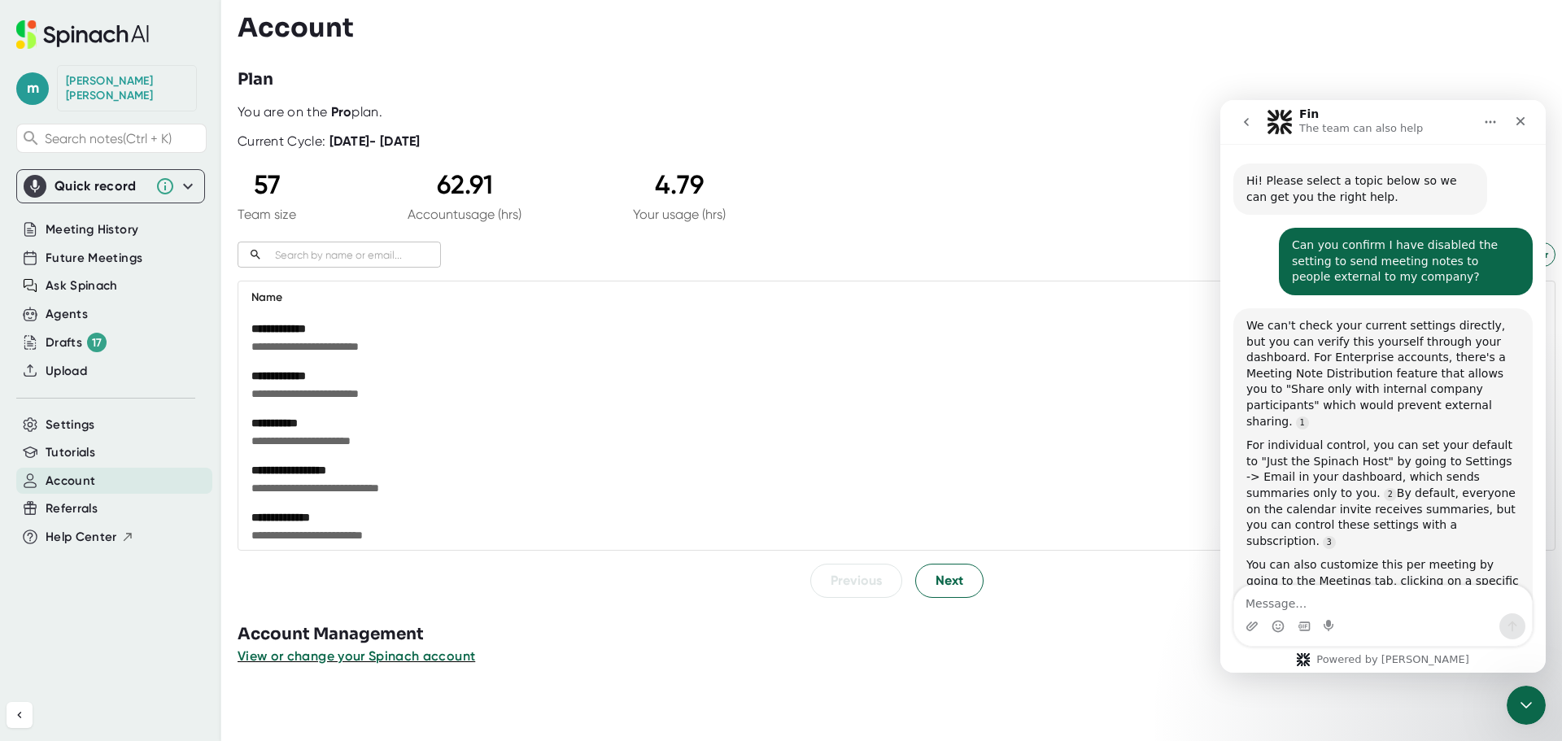
scroll to position [723, 0]
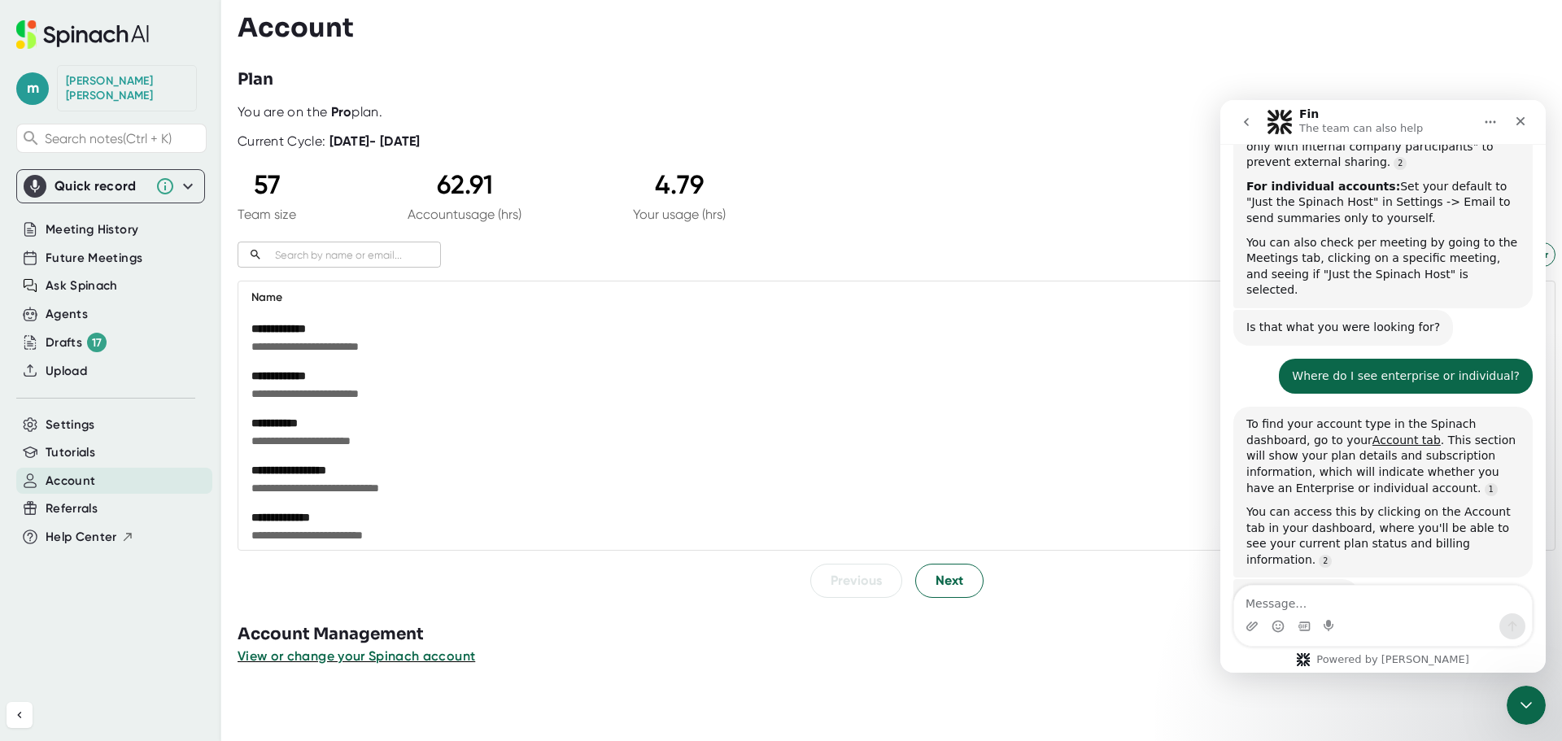
click at [1389, 608] on textarea "Message…" at bounding box center [1383, 600] width 298 height 28
type textarea "I have a pro plan"
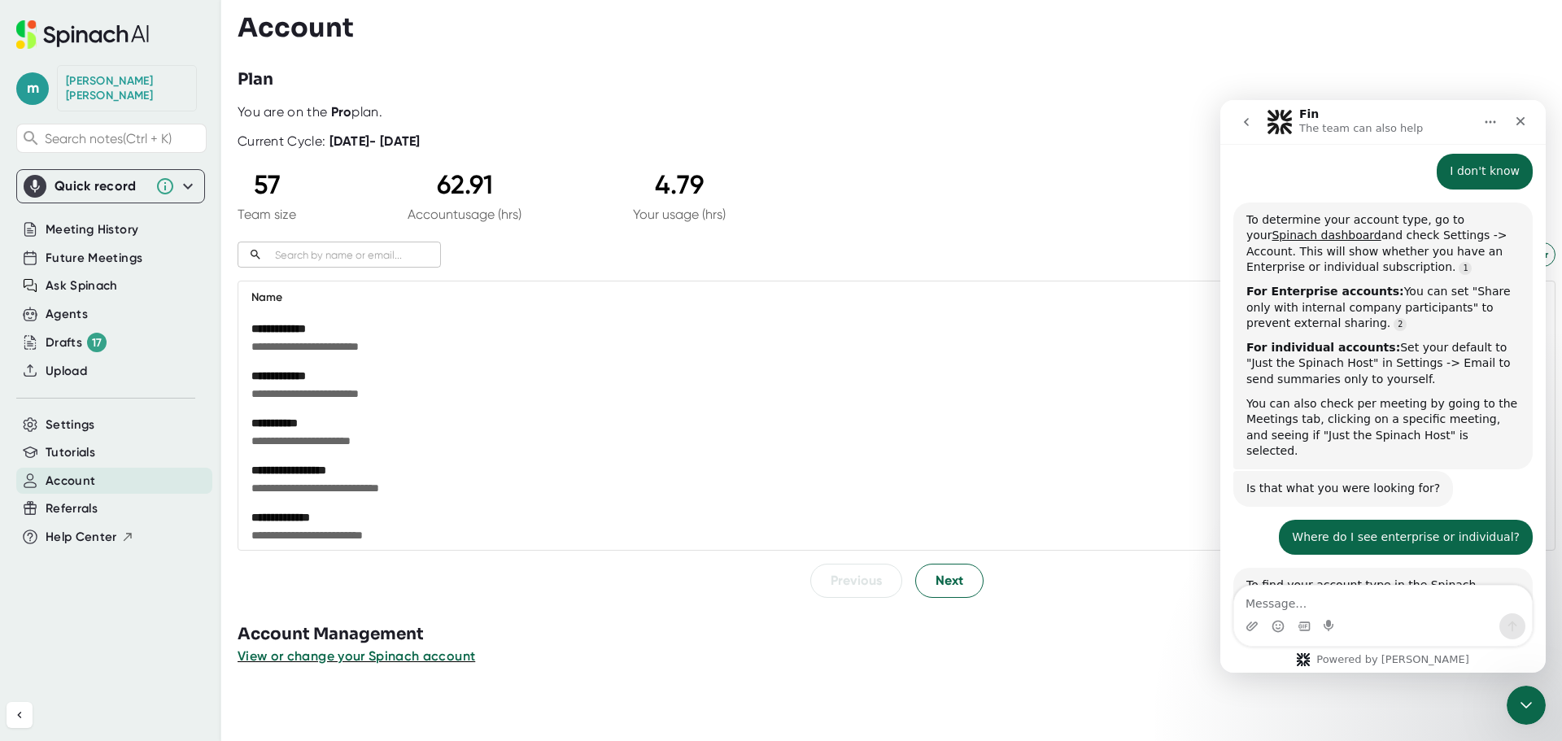
scroll to position [336, 0]
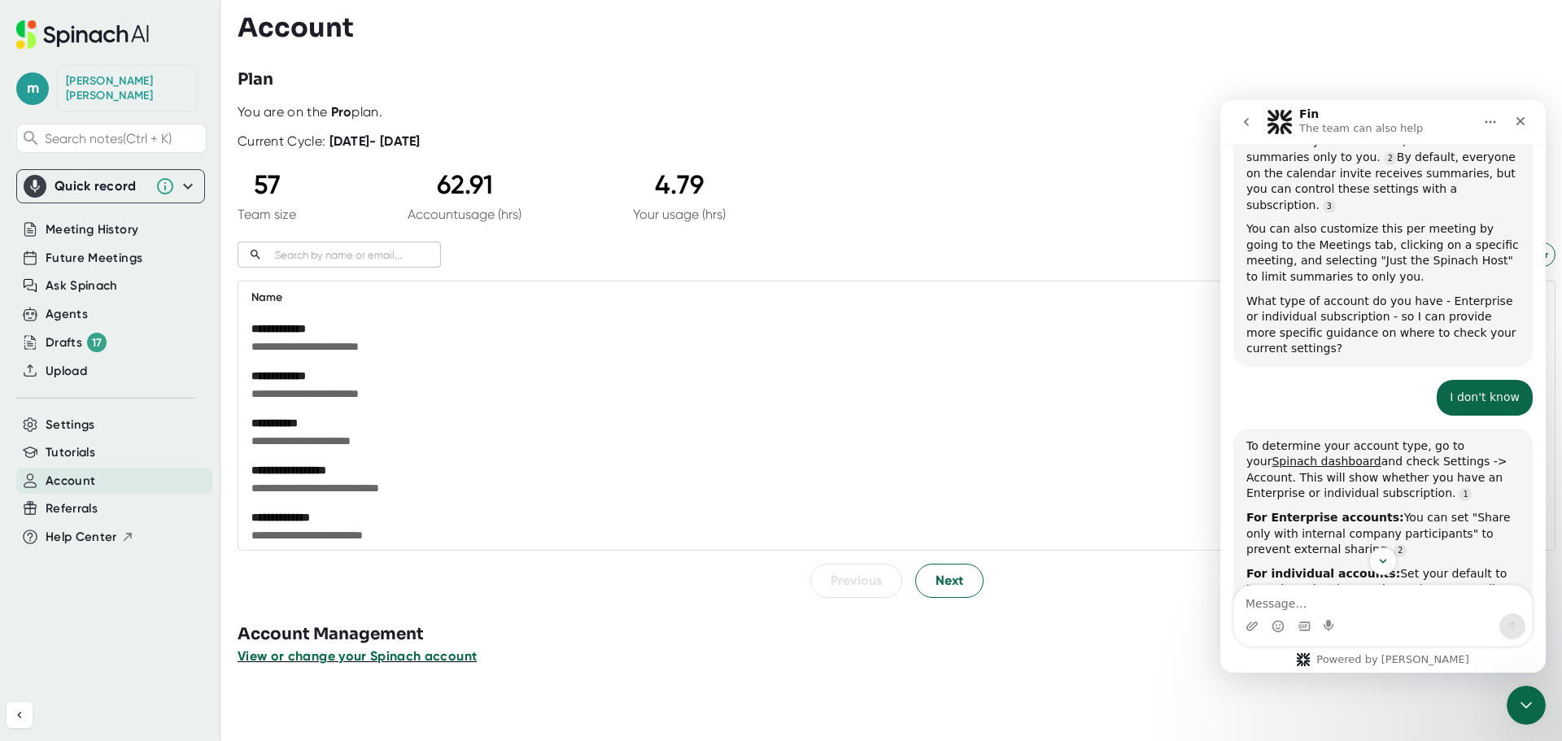
click at [460, 661] on span "View or change your Spinach account" at bounding box center [357, 655] width 239 height 15
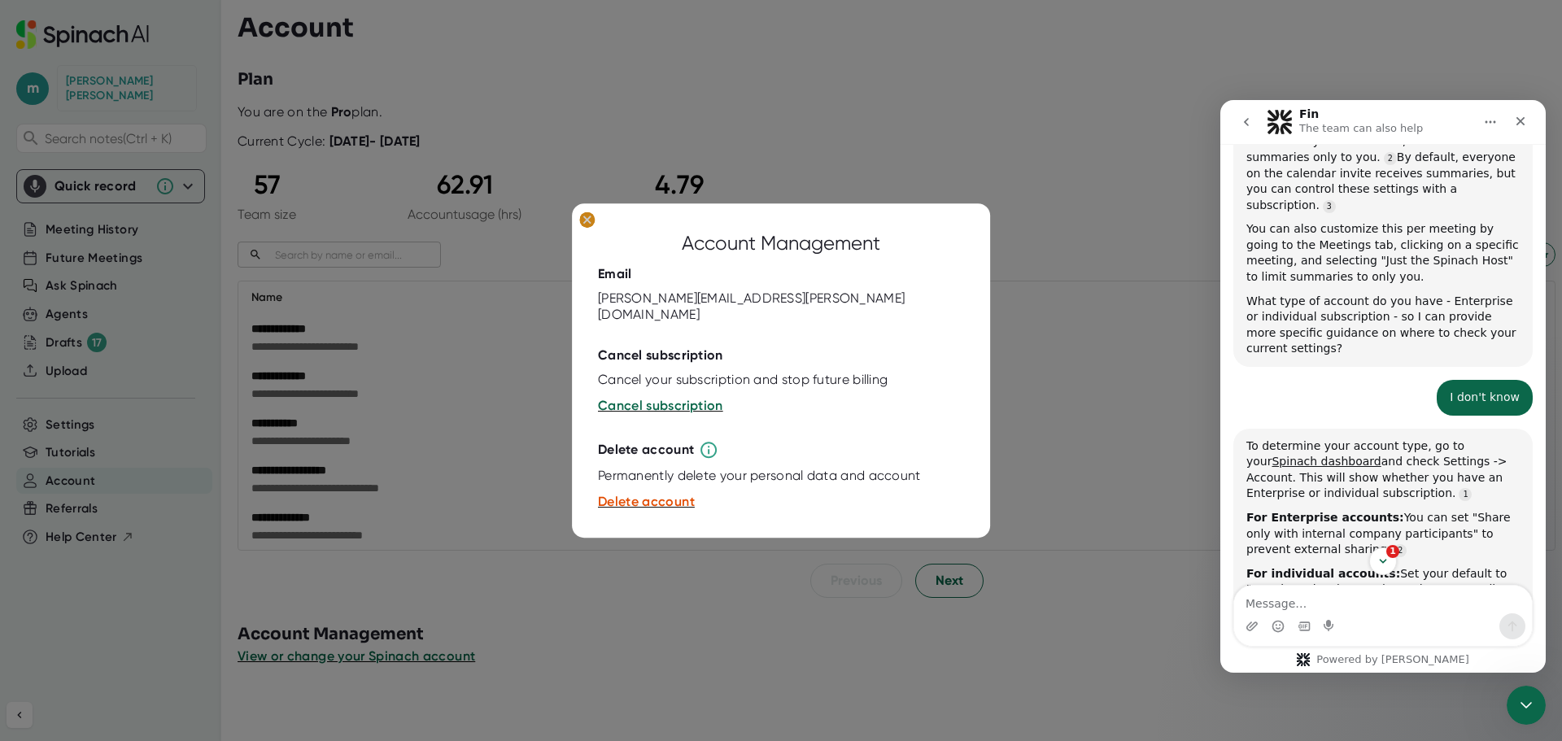
click at [592, 228] on ellipse at bounding box center [586, 219] width 15 height 16
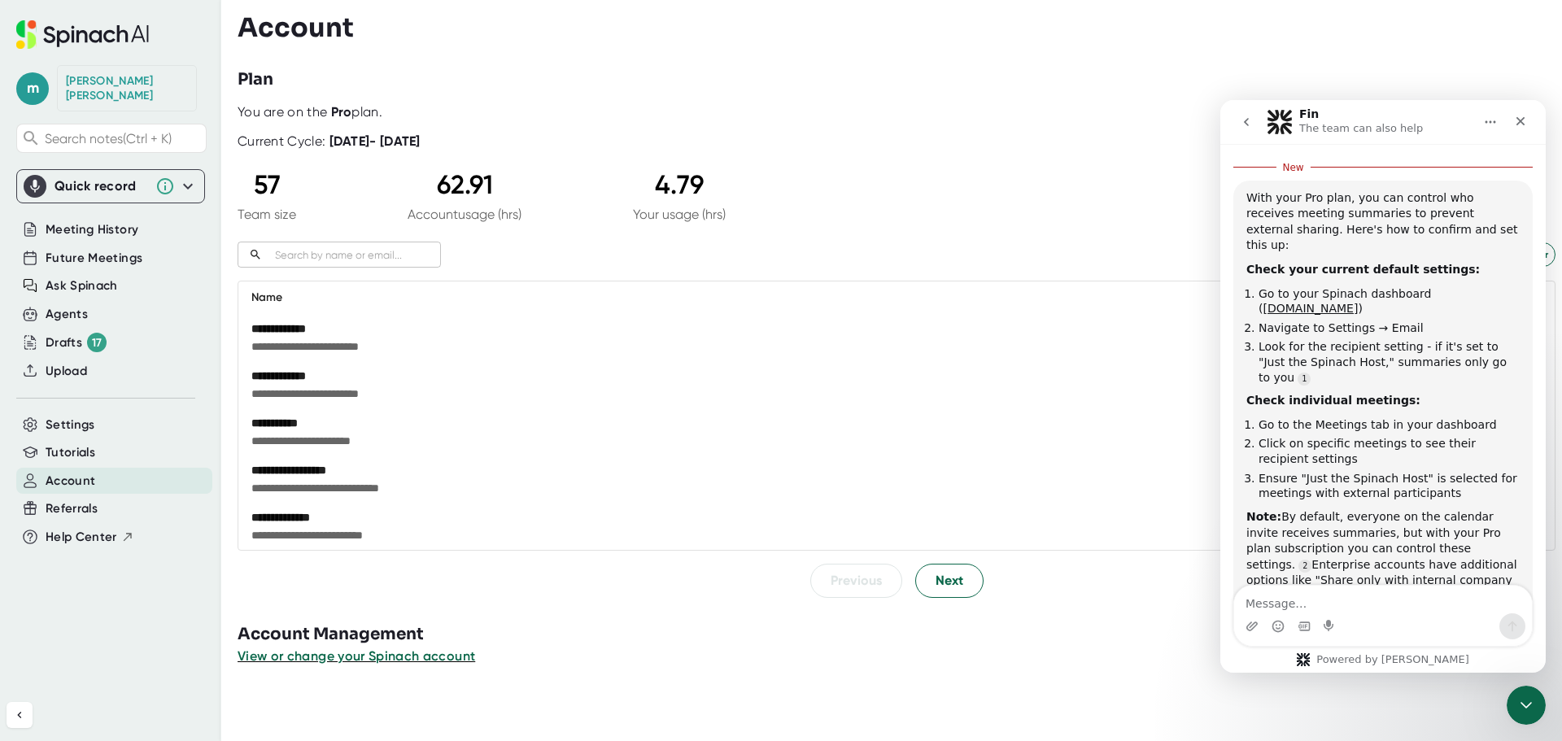
scroll to position [1221, 0]
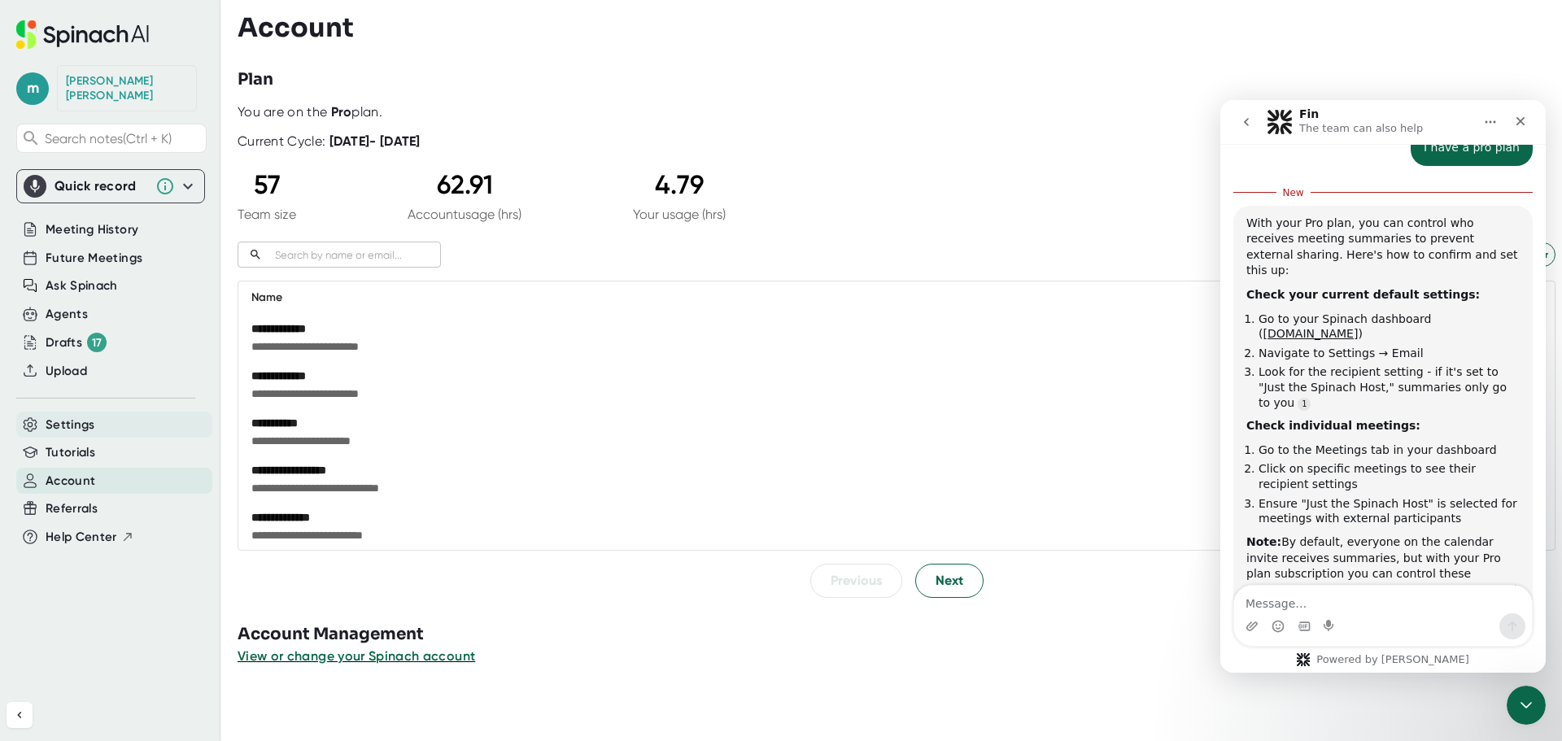
click at [116, 412] on div "Settings" at bounding box center [114, 425] width 196 height 27
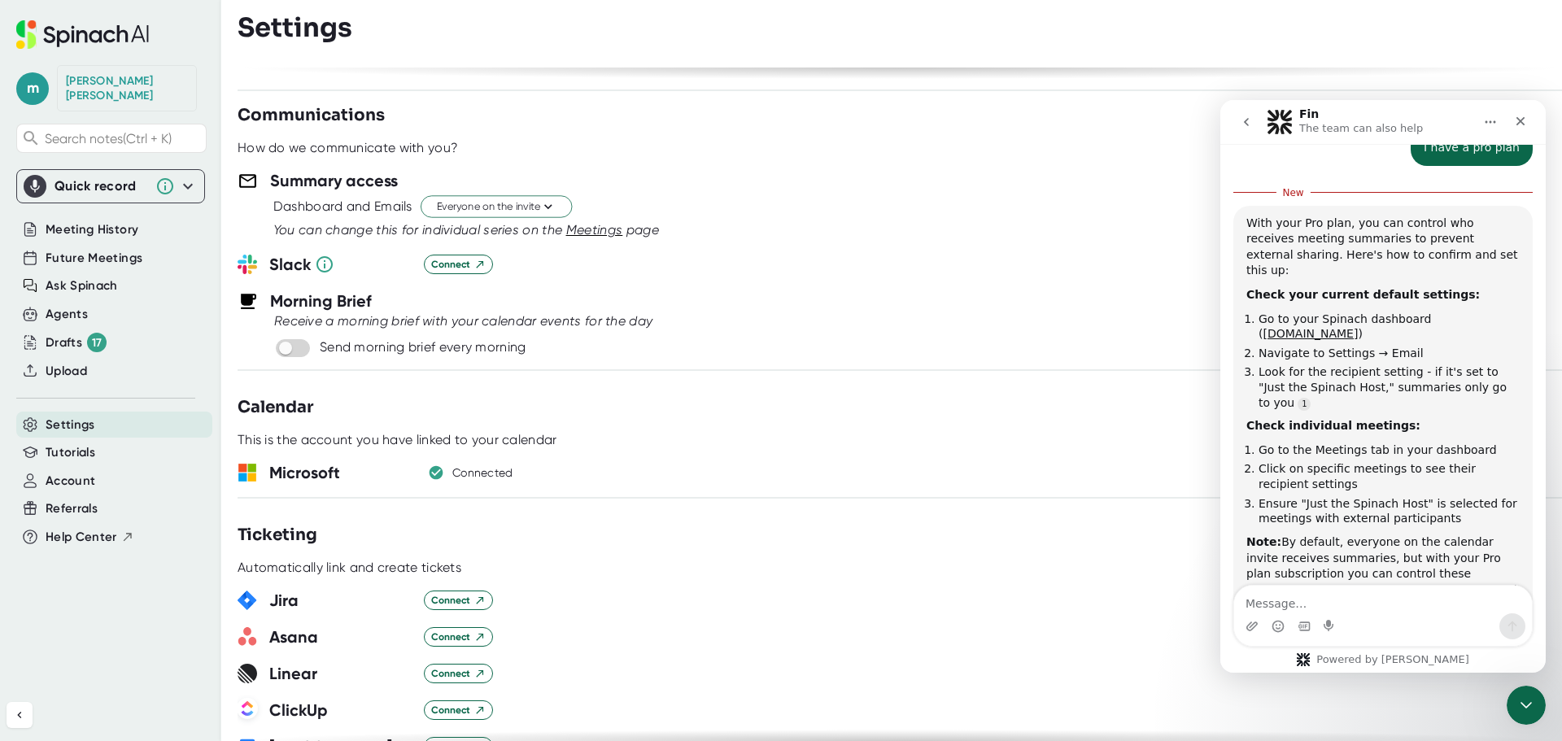
scroll to position [360, 0]
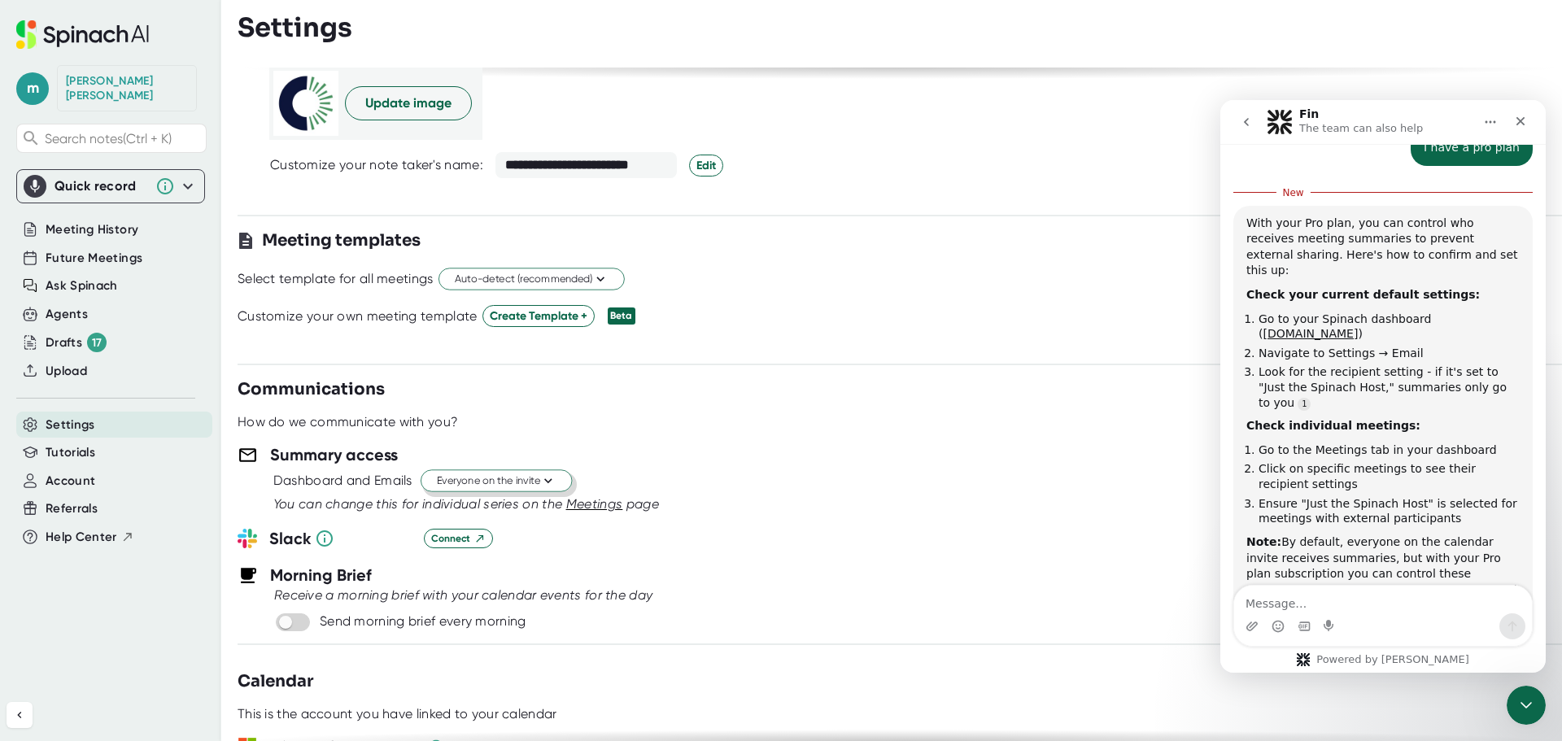
click at [545, 484] on icon at bounding box center [547, 480] width 15 height 15
click at [521, 574] on div "Invitees from your company" at bounding box center [479, 572] width 187 height 29
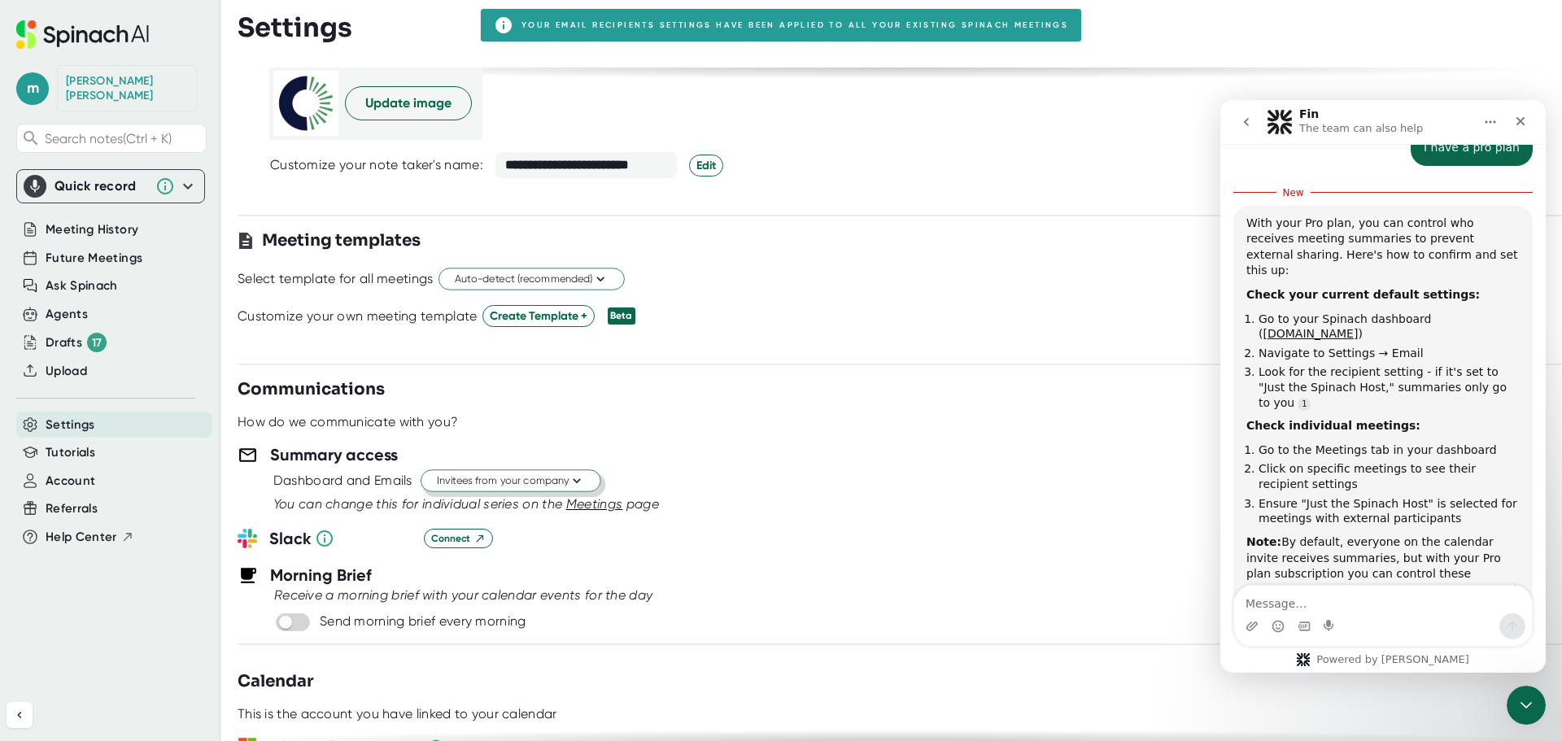
click at [918, 551] on div "Slack Connect" at bounding box center [900, 538] width 1324 height 24
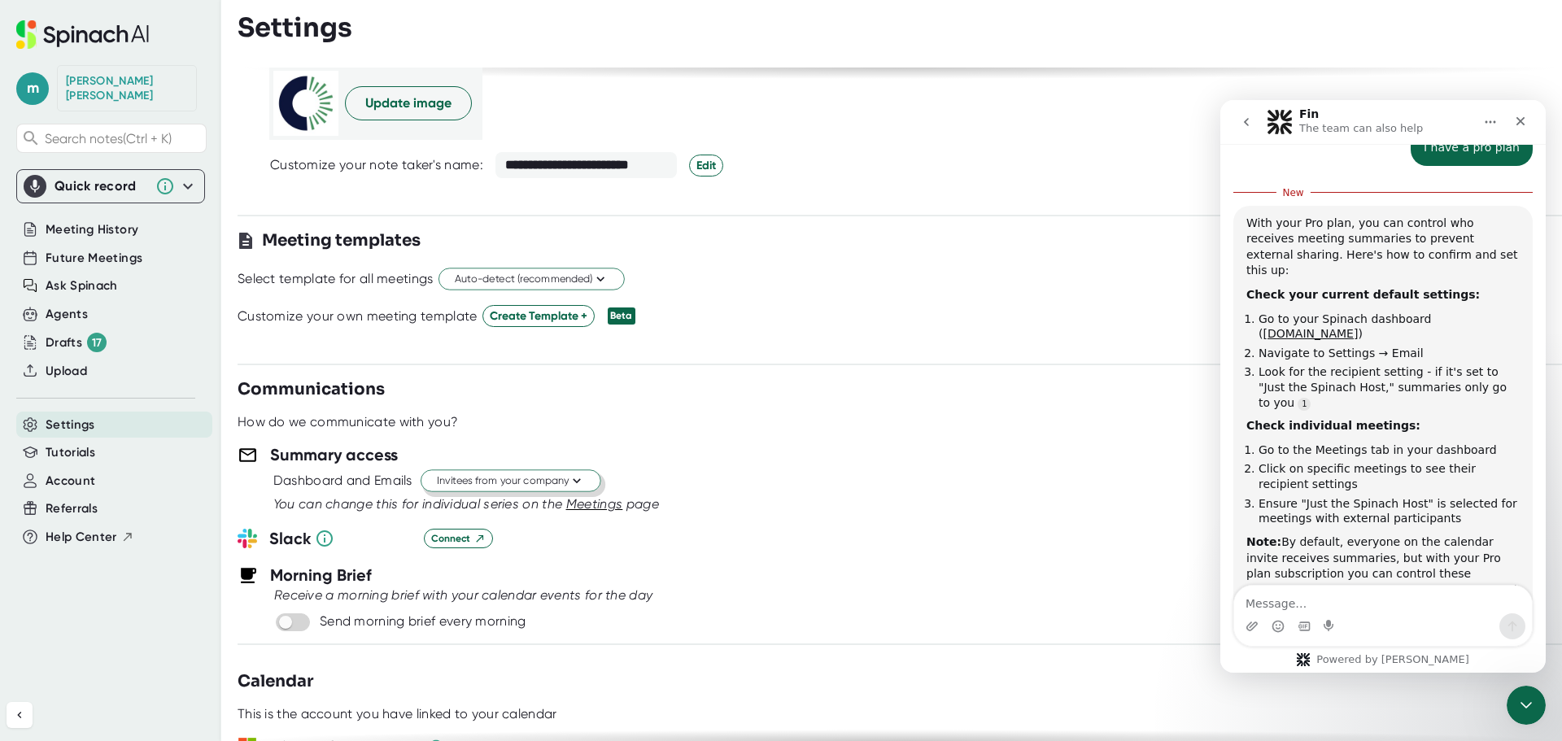
click at [803, 478] on div "Dashboard and Emails Invitees from your company" at bounding box center [917, 481] width 1289 height 28
click at [598, 506] on span "Meetings" at bounding box center [594, 503] width 57 height 15
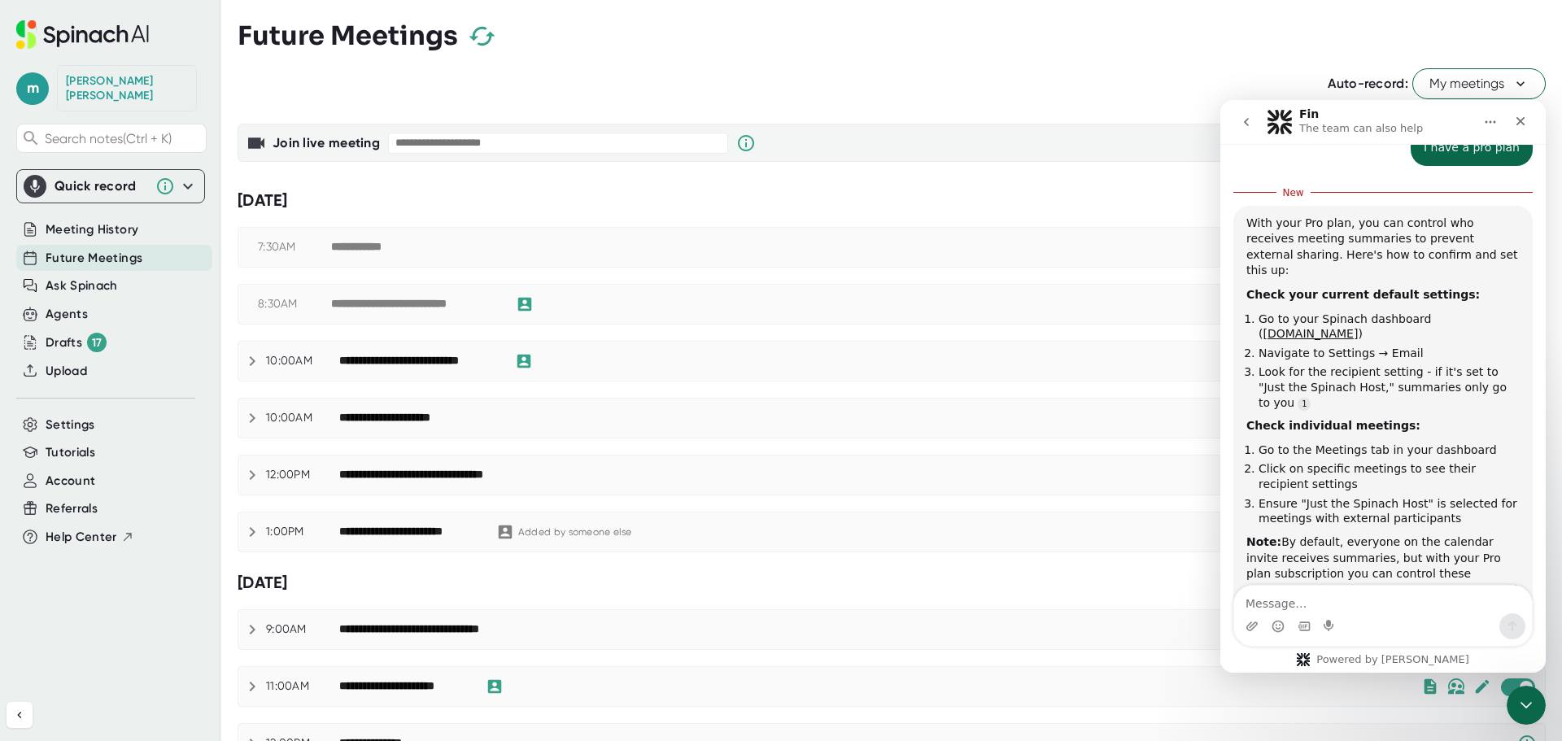
click at [436, 365] on div "**********" at bounding box center [418, 361] width 159 height 15
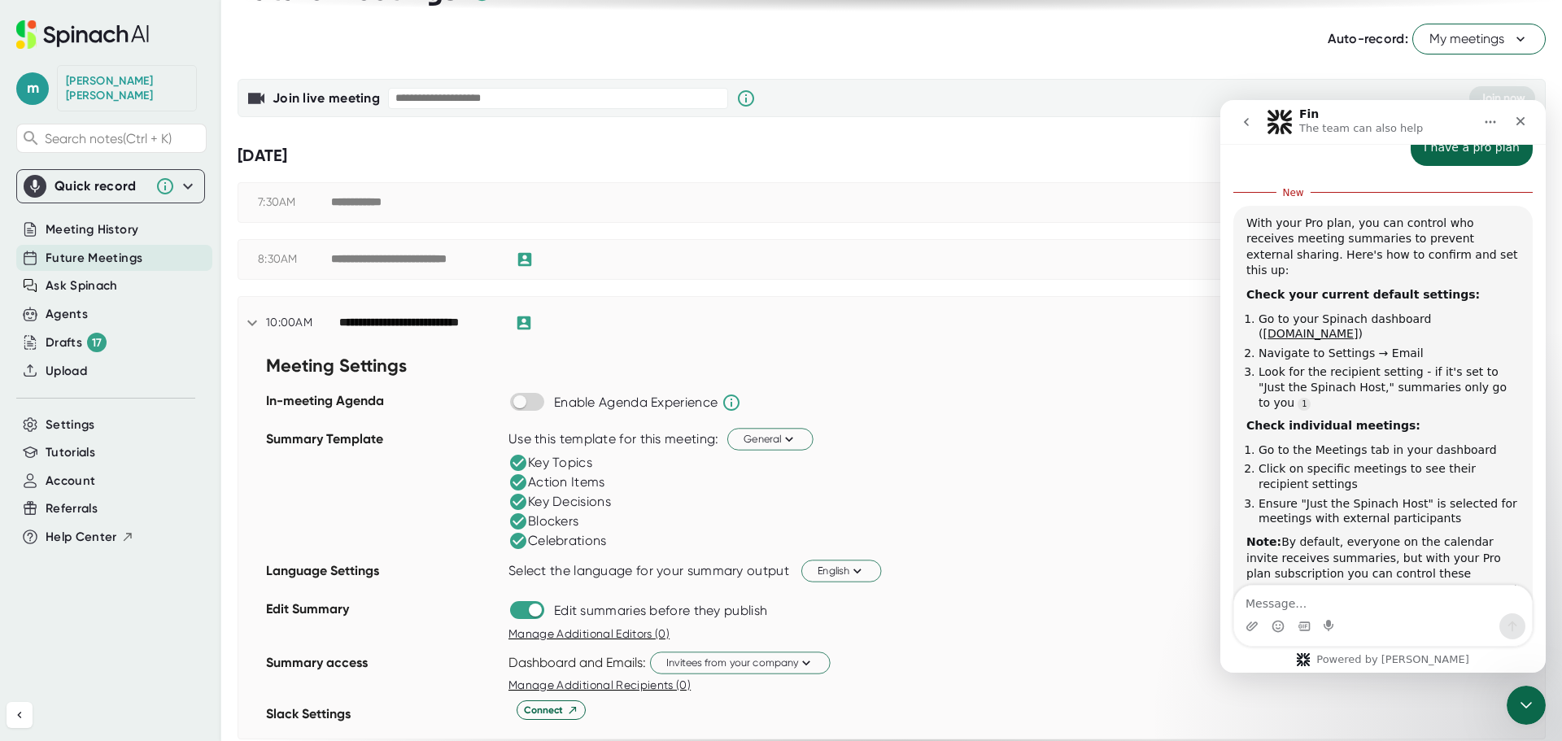
scroll to position [81, 0]
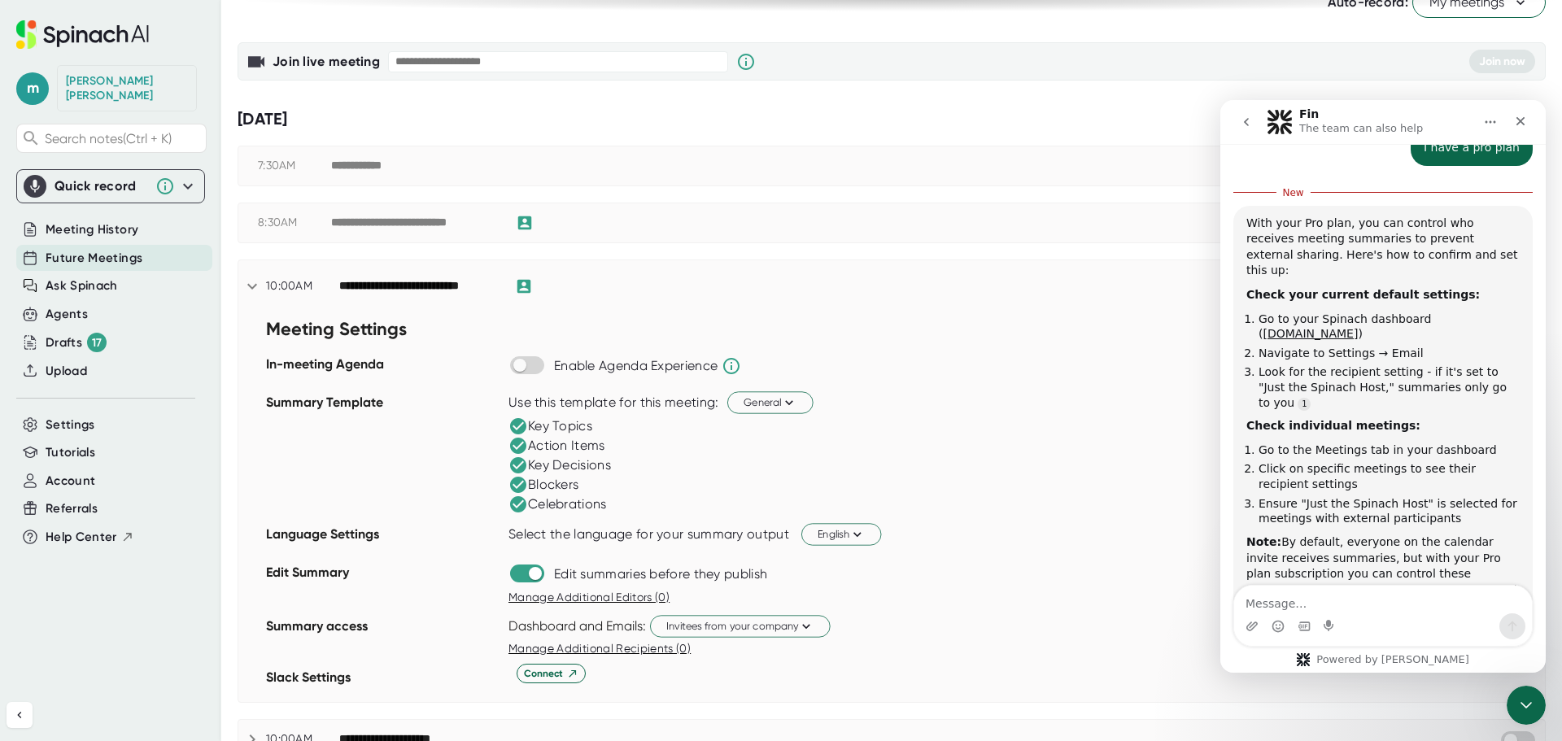
click at [870, 635] on div "Invitees from your company" at bounding box center [762, 627] width 225 height 28
click at [802, 629] on icon at bounding box center [805, 625] width 15 height 15
click at [772, 677] on div "Just me" at bounding box center [718, 683] width 220 height 29
click at [847, 638] on div "Dashboard and Emails: Just me" at bounding box center [1026, 627] width 1036 height 28
click at [887, 609] on div "Meeting Settings In-meeting Agenda Enable Agenda Experience Summary Template Us…" at bounding box center [891, 507] width 1306 height 390
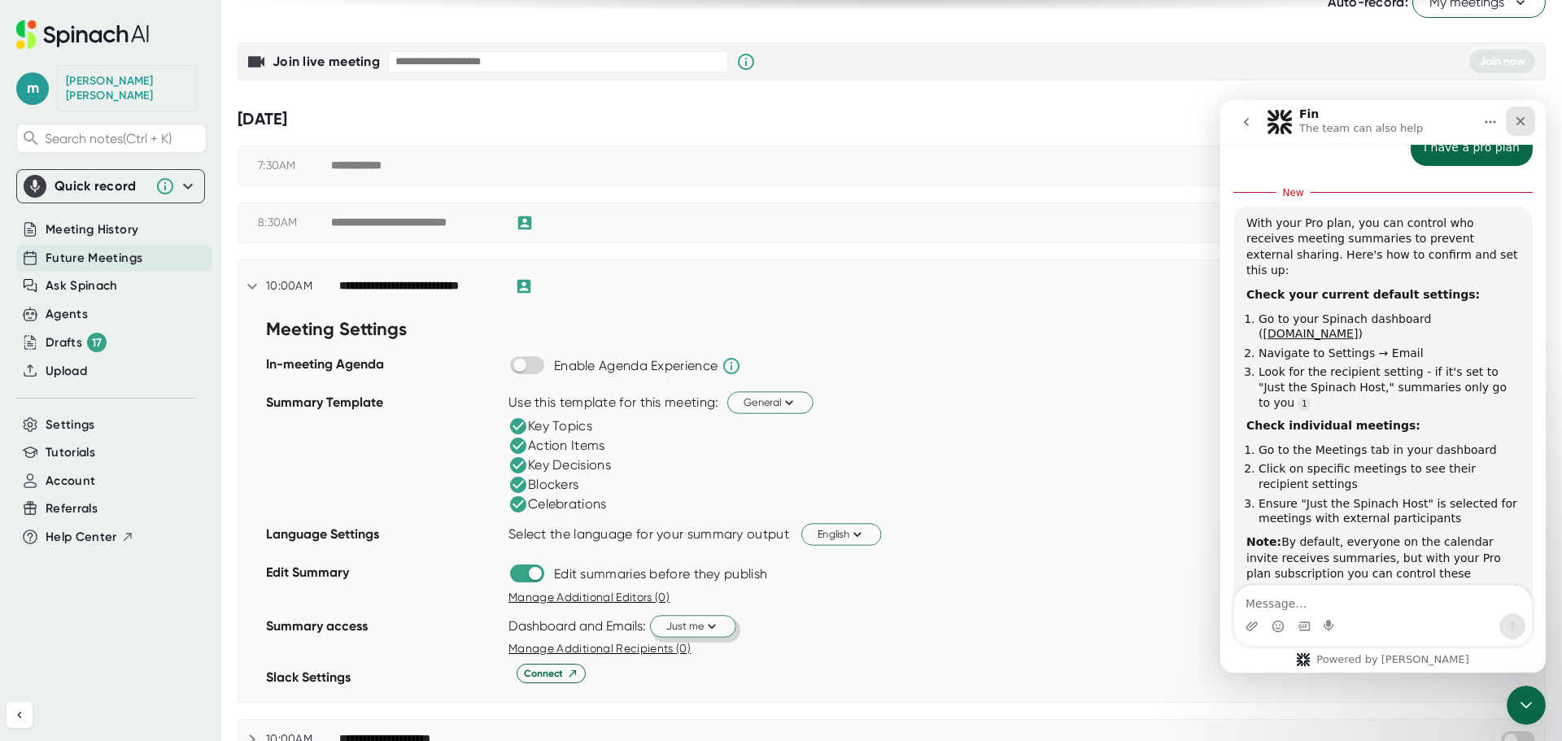
click at [1514, 121] on icon "Close" at bounding box center [1520, 121] width 13 height 13
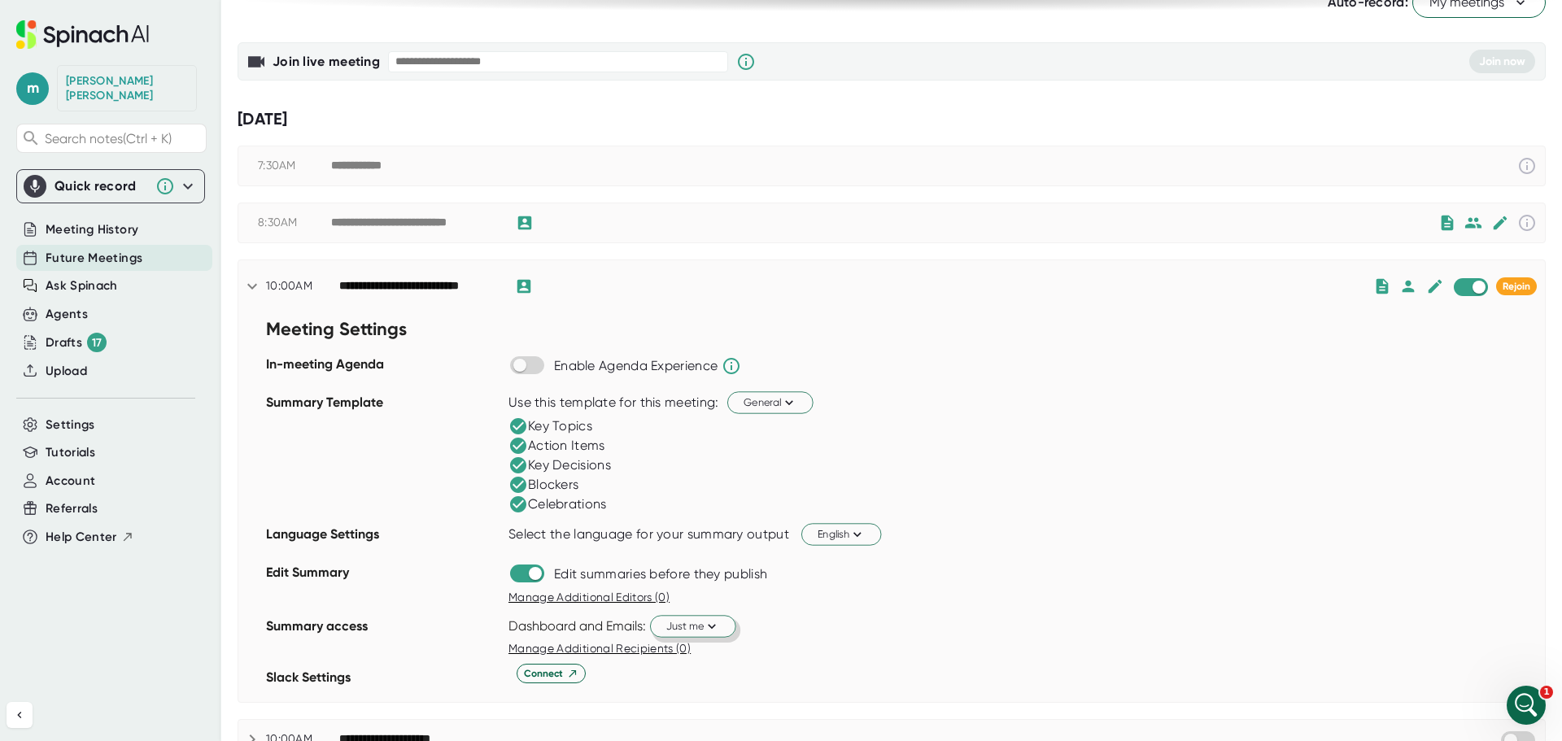
scroll to position [1276, 0]
click at [1109, 527] on div "Select the language for your summary output English" at bounding box center [1026, 535] width 1036 height 28
click at [81, 220] on span "Meeting History" at bounding box center [92, 229] width 93 height 19
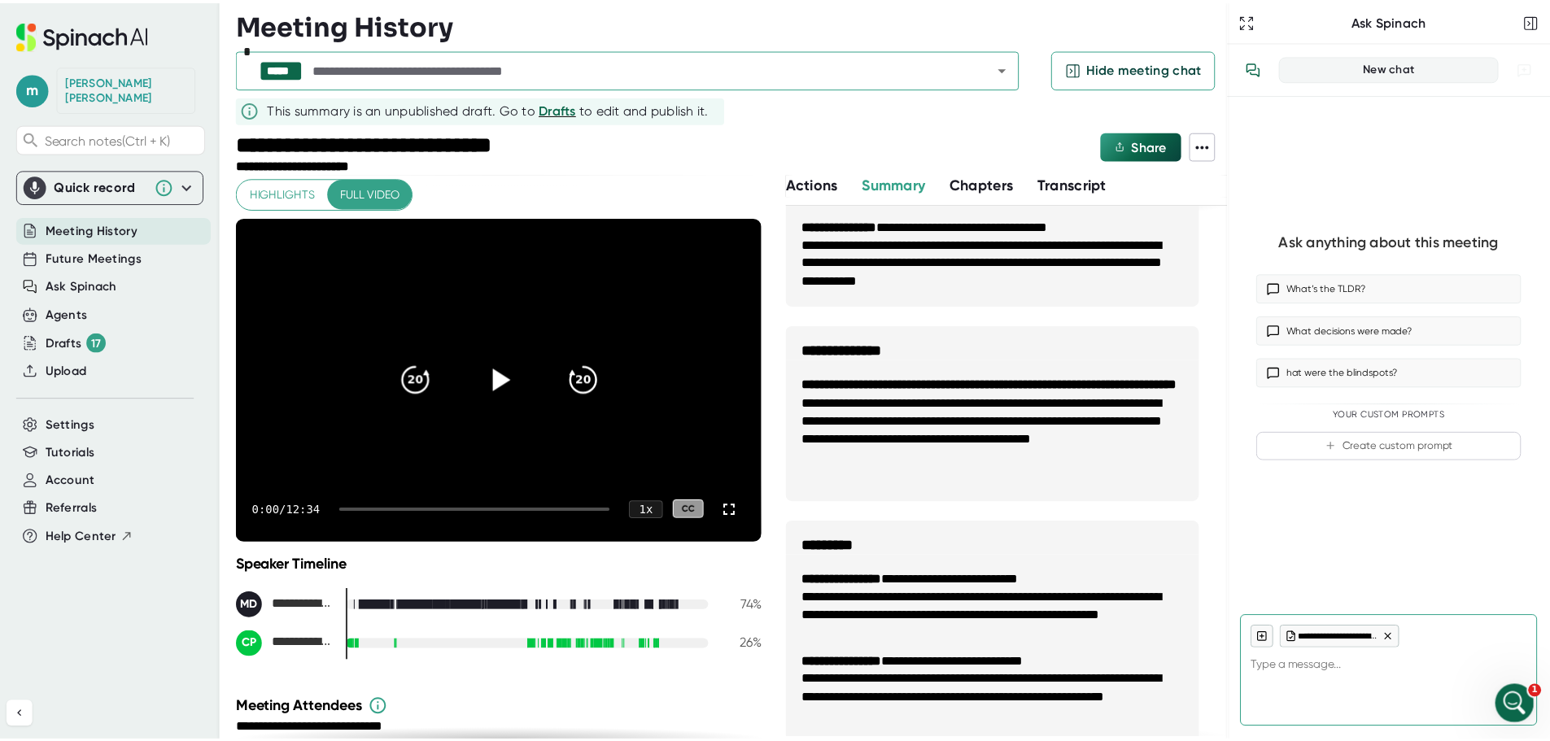
scroll to position [793, 0]
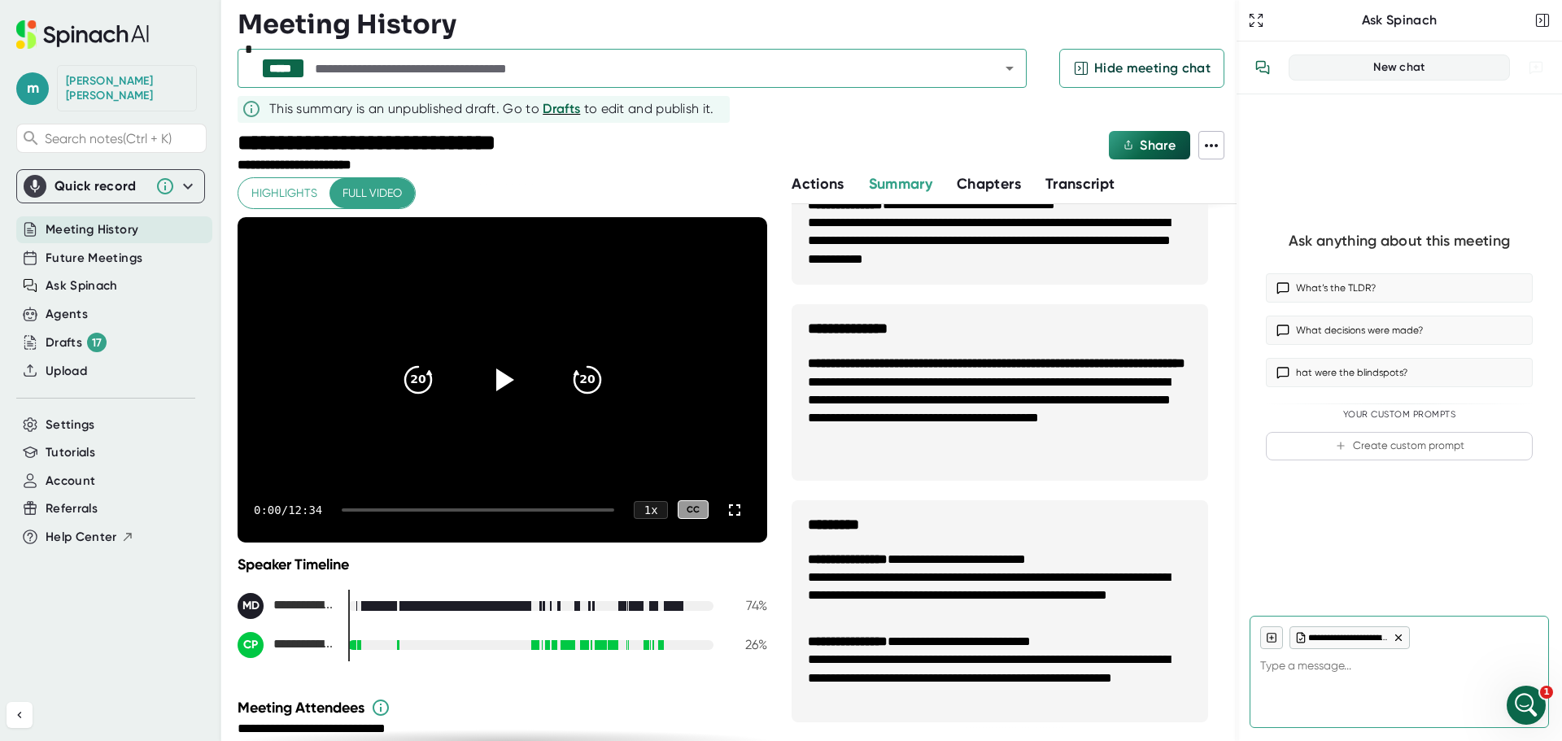
click at [1212, 155] on icon at bounding box center [1211, 146] width 20 height 20
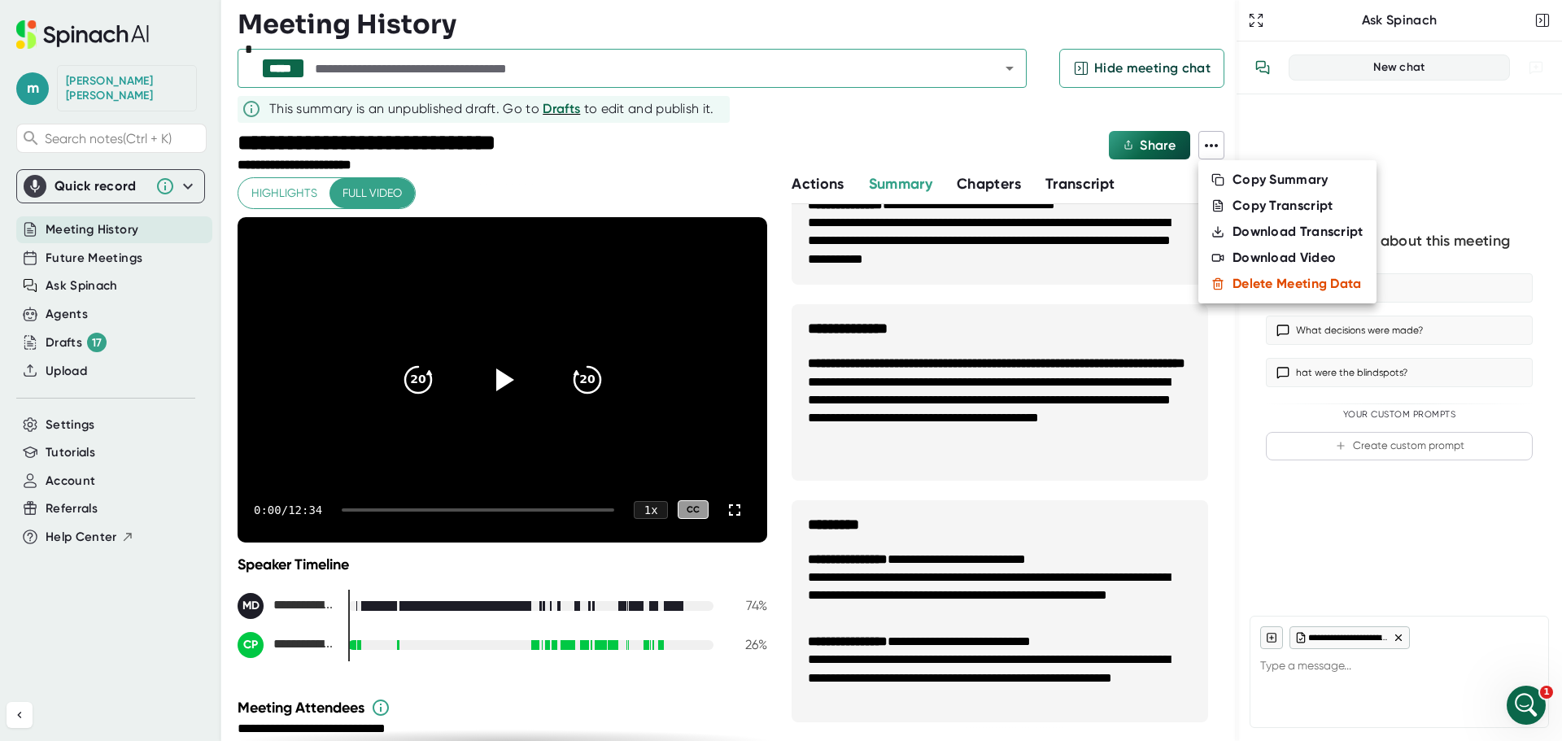
click at [1267, 281] on div "Delete Meeting Data" at bounding box center [1296, 284] width 129 height 16
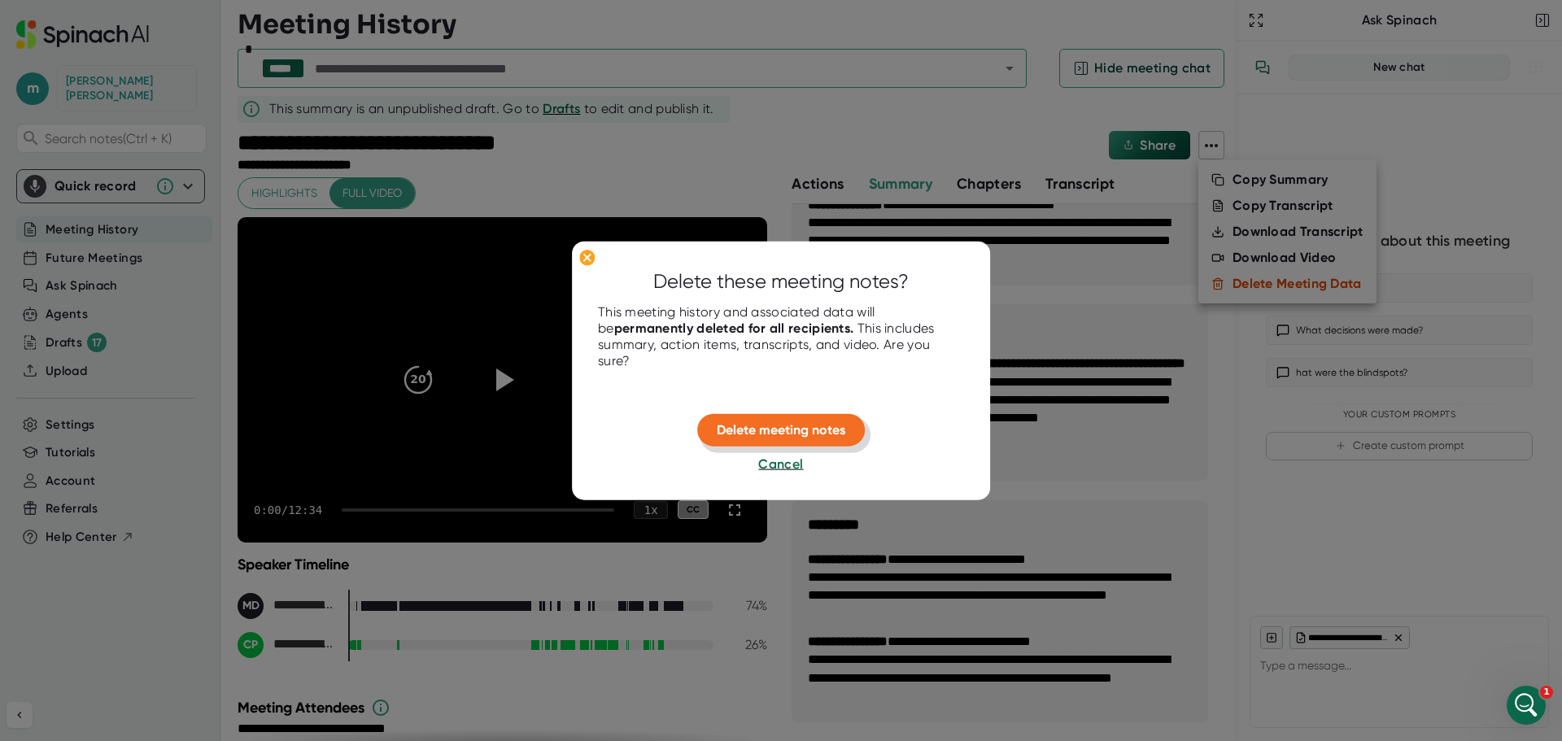
click at [798, 433] on span "Delete meeting notes" at bounding box center [781, 429] width 129 height 15
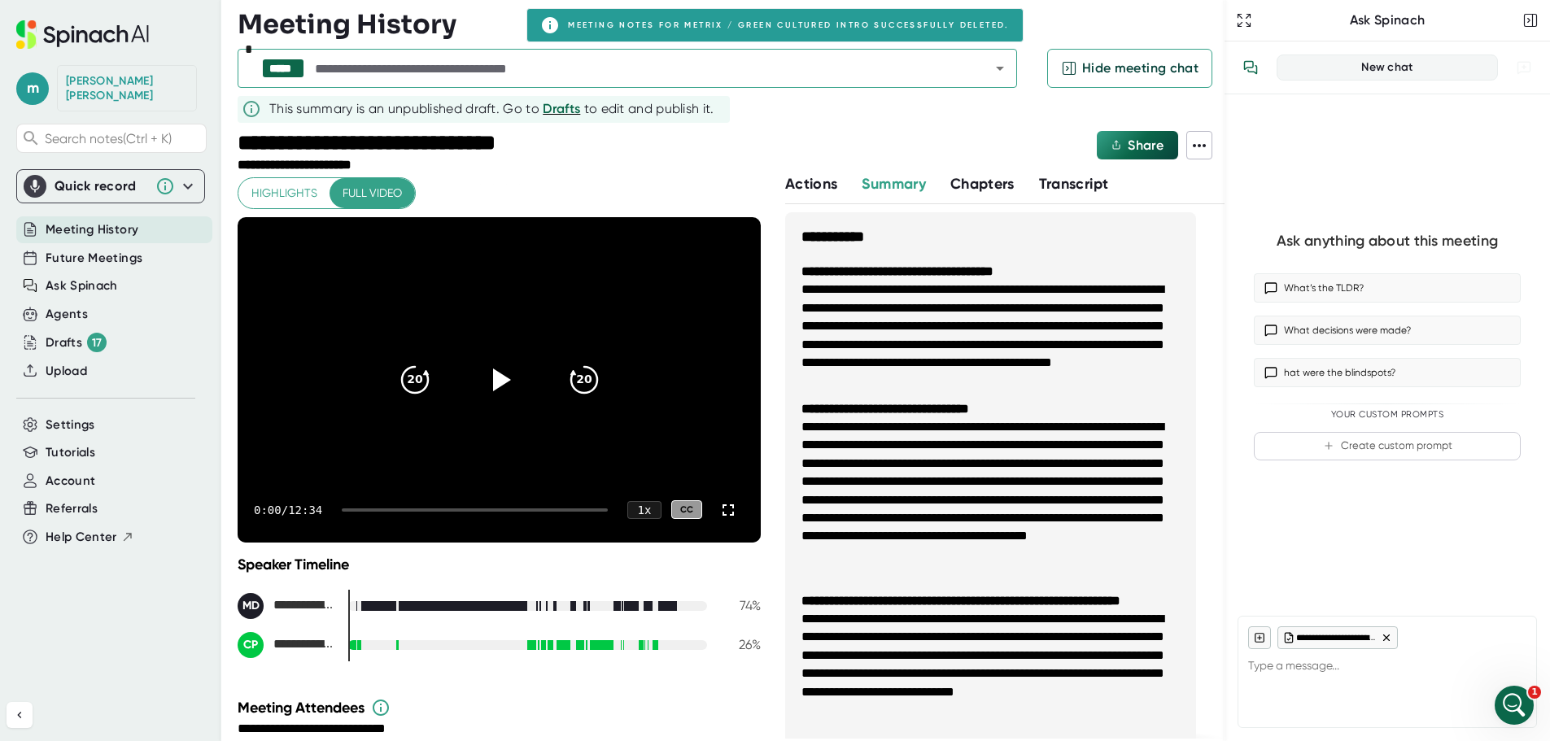
click at [918, 512] on li "**********" at bounding box center [990, 500] width 378 height 164
type textarea "x"
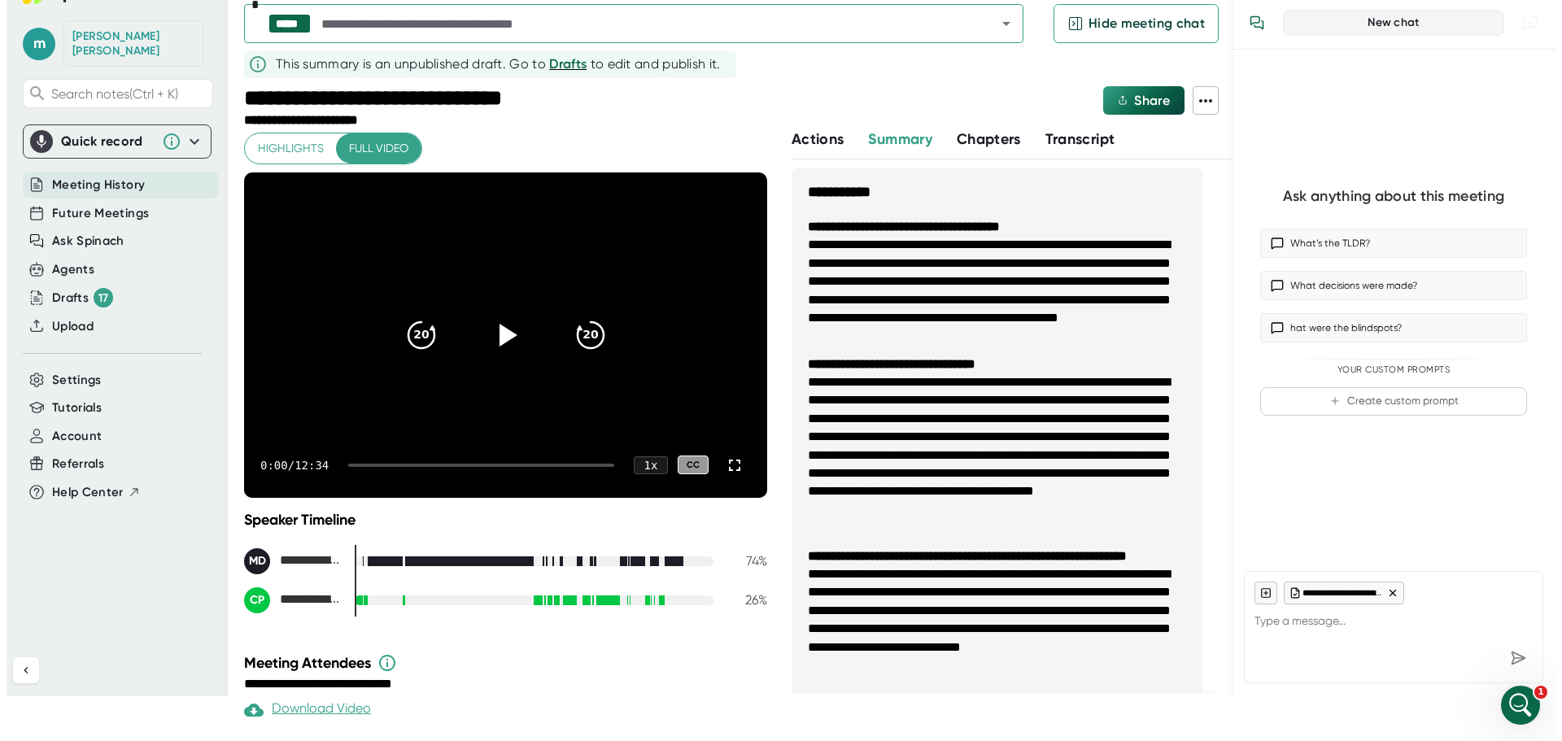
scroll to position [0, 0]
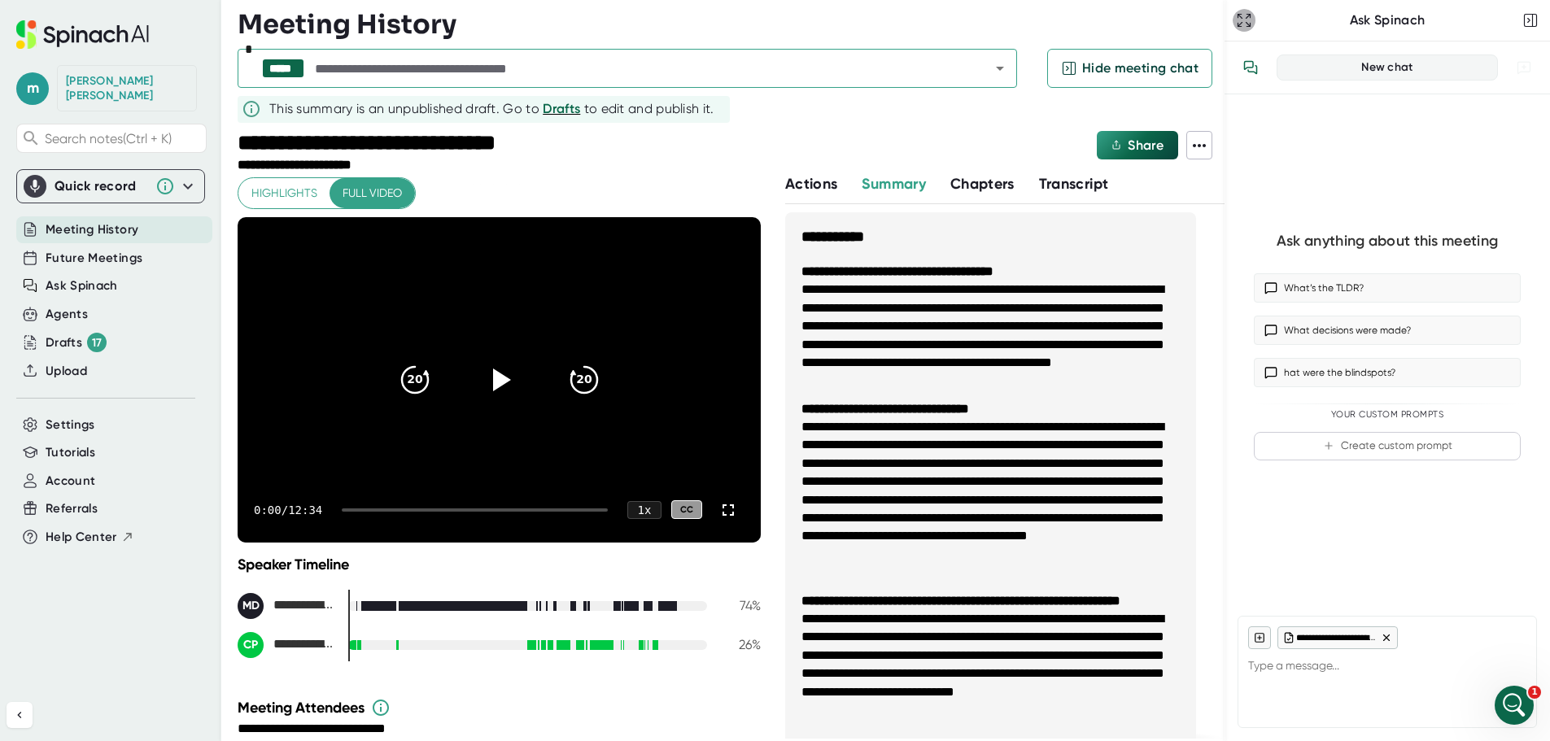
click at [1241, 15] on icon "button" at bounding box center [1244, 20] width 16 height 16
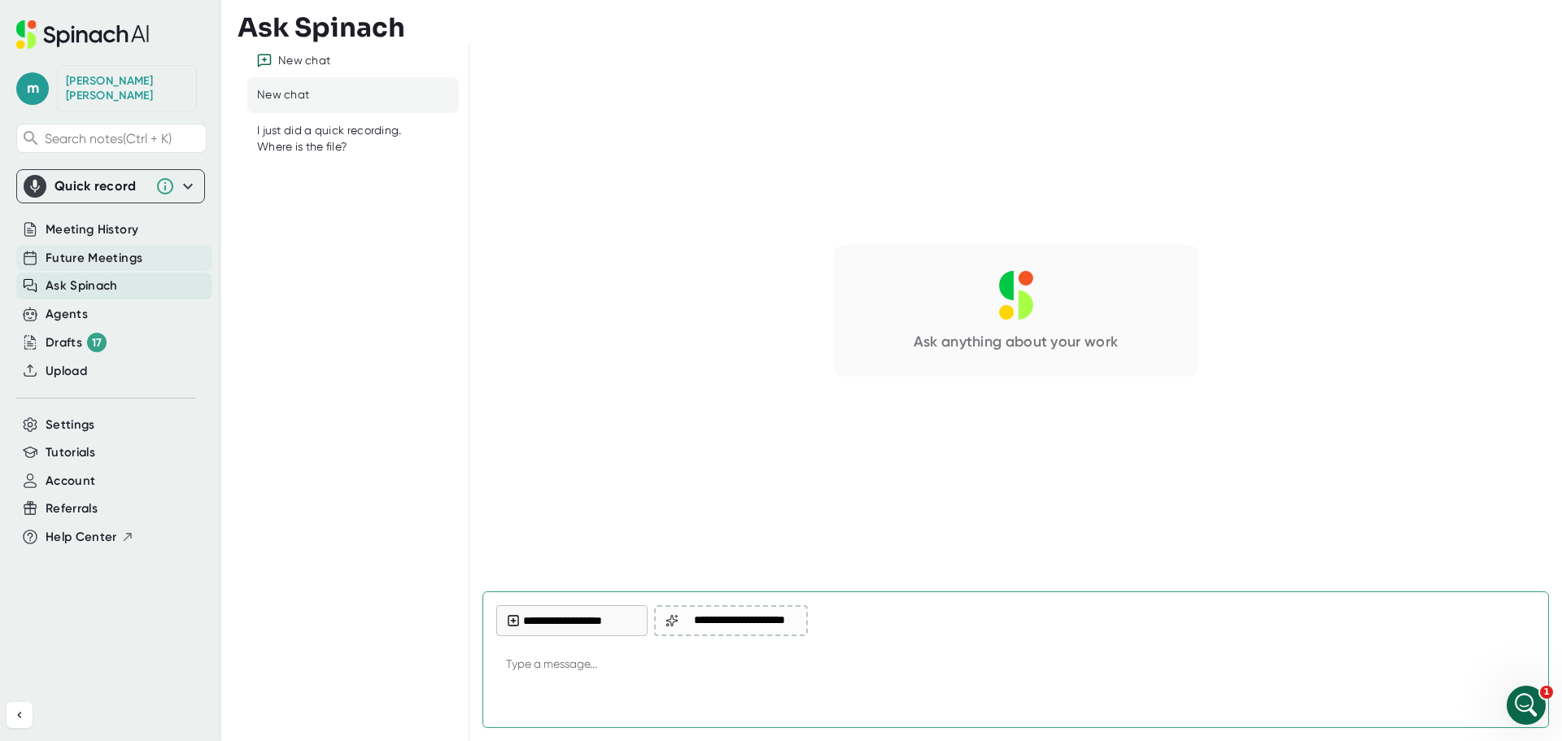
type textarea "x"
click at [82, 249] on span "Future Meetings" at bounding box center [94, 258] width 97 height 19
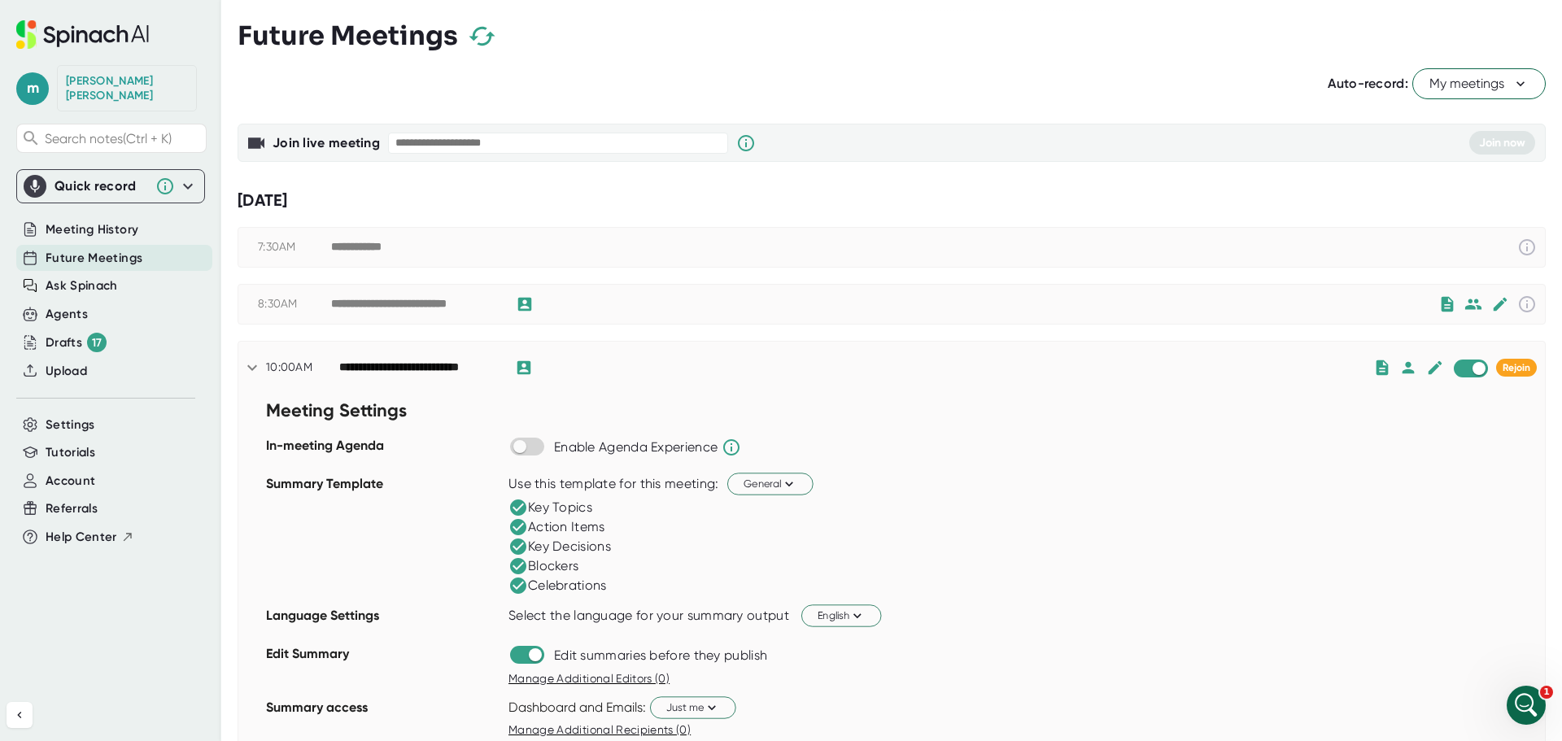
click at [1298, 355] on div "**********" at bounding box center [891, 368] width 1306 height 52
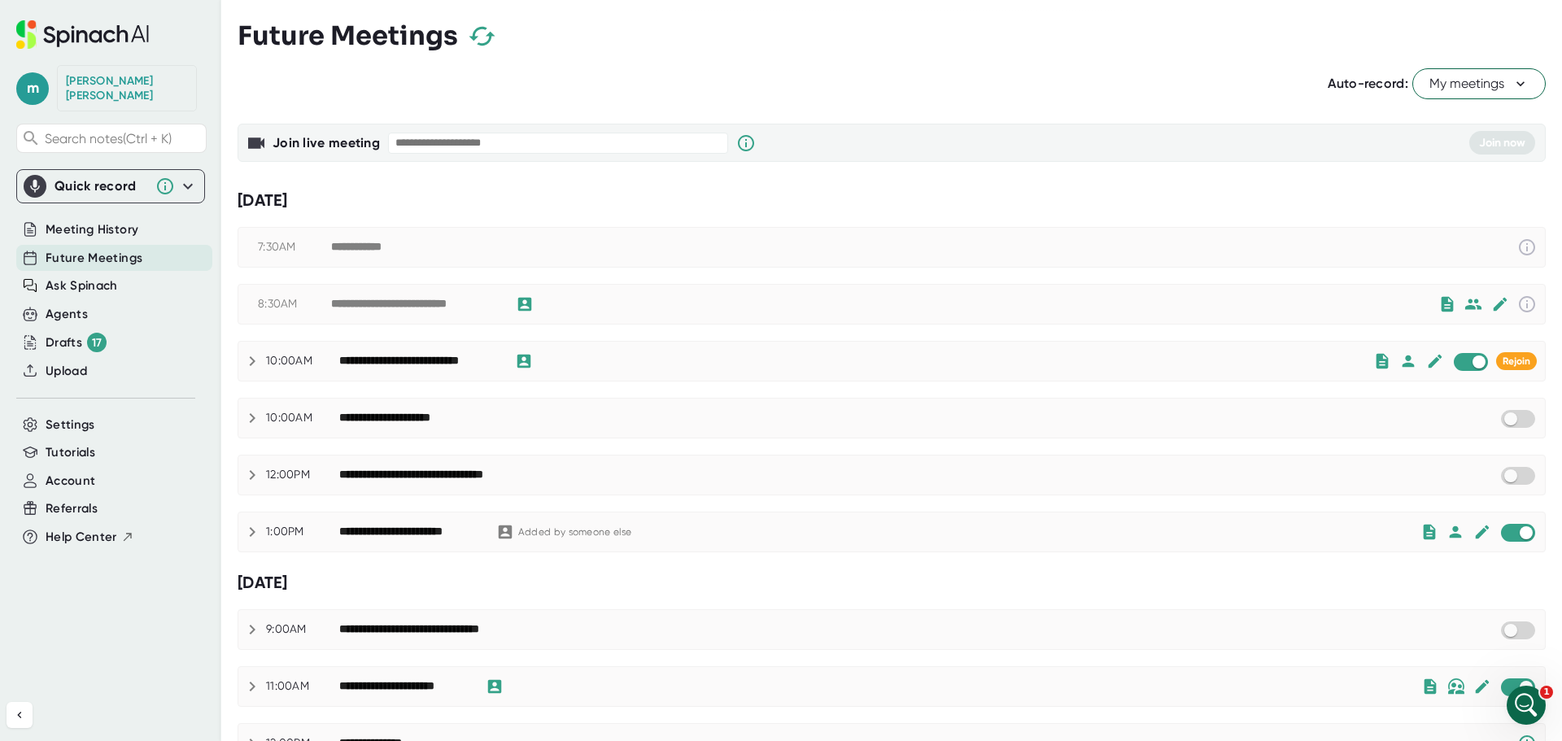
click at [510, 420] on div "**********" at bounding box center [919, 418] width 1160 height 20
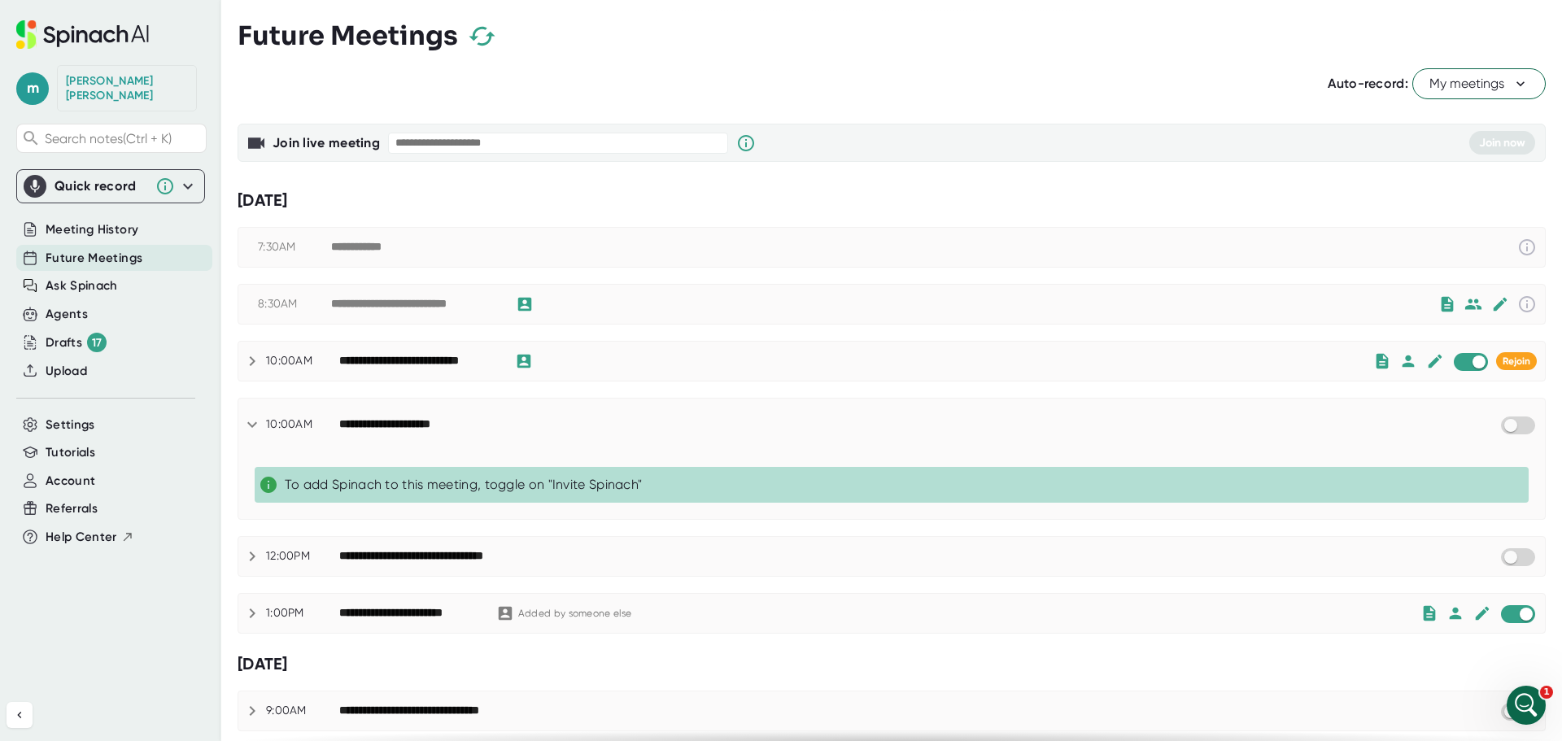
click at [510, 420] on div "**********" at bounding box center [919, 425] width 1160 height 20
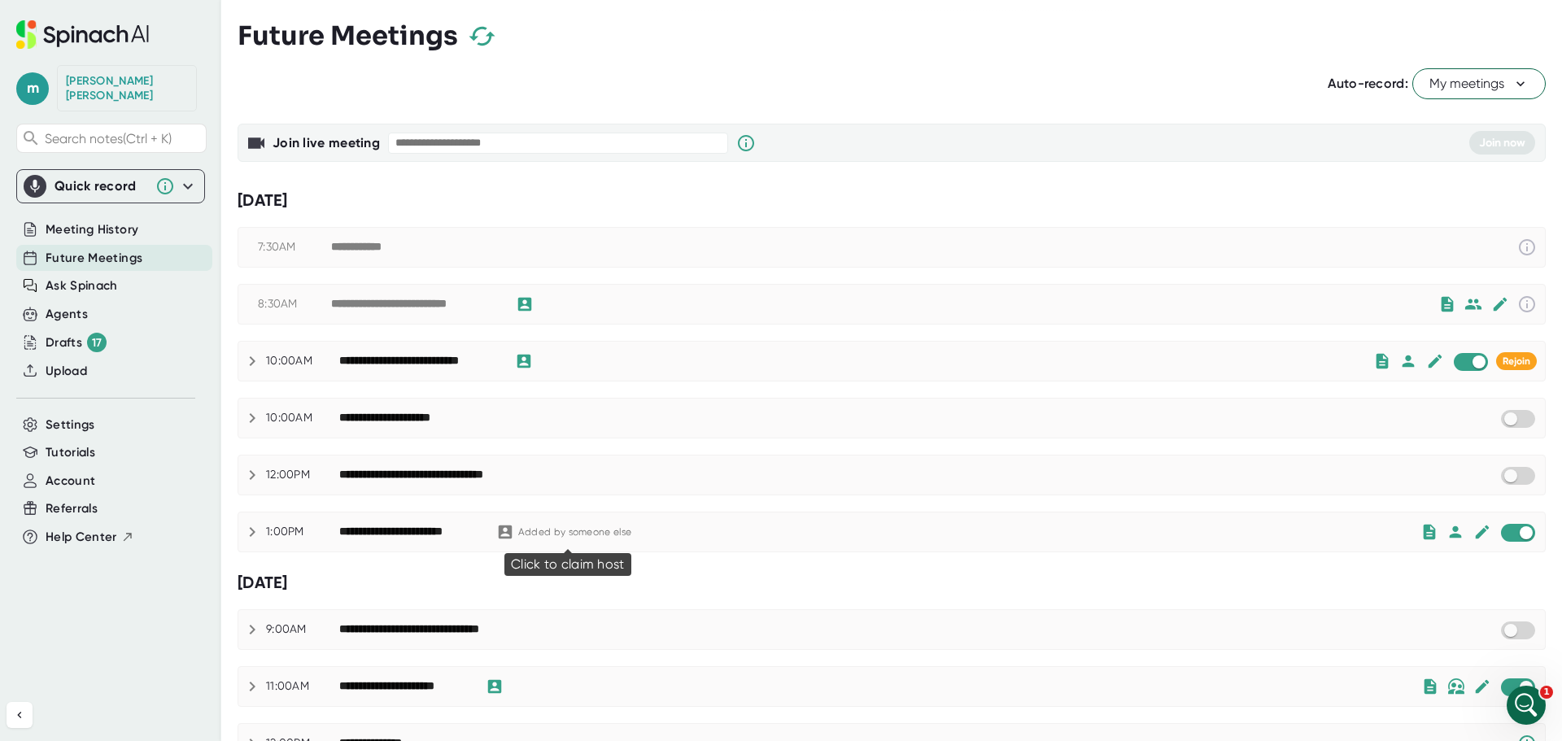
click at [523, 534] on div "Added by someone else" at bounding box center [574, 532] width 113 height 12
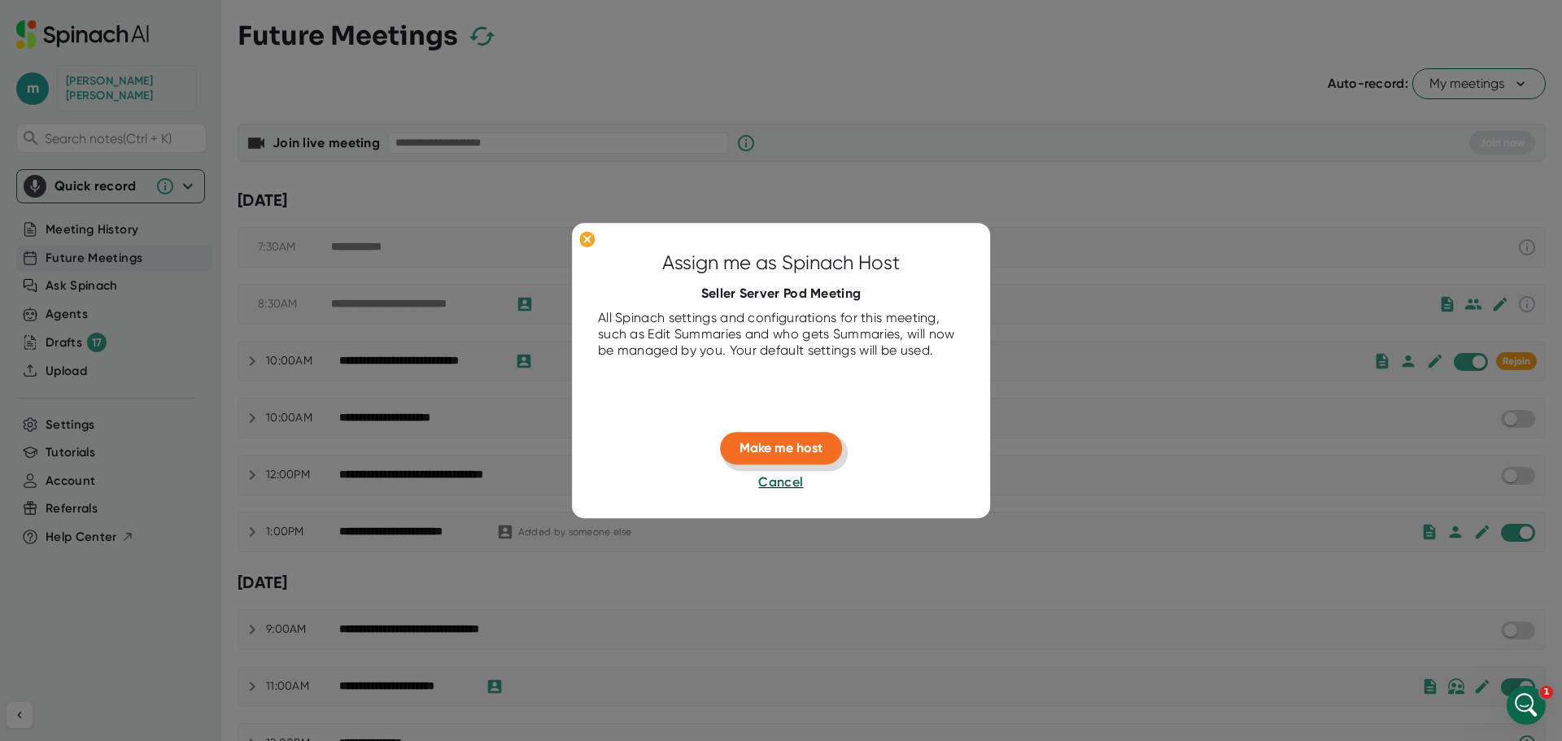
click at [800, 452] on span "Make me host" at bounding box center [780, 448] width 83 height 15
